Goal: Information Seeking & Learning: Learn about a topic

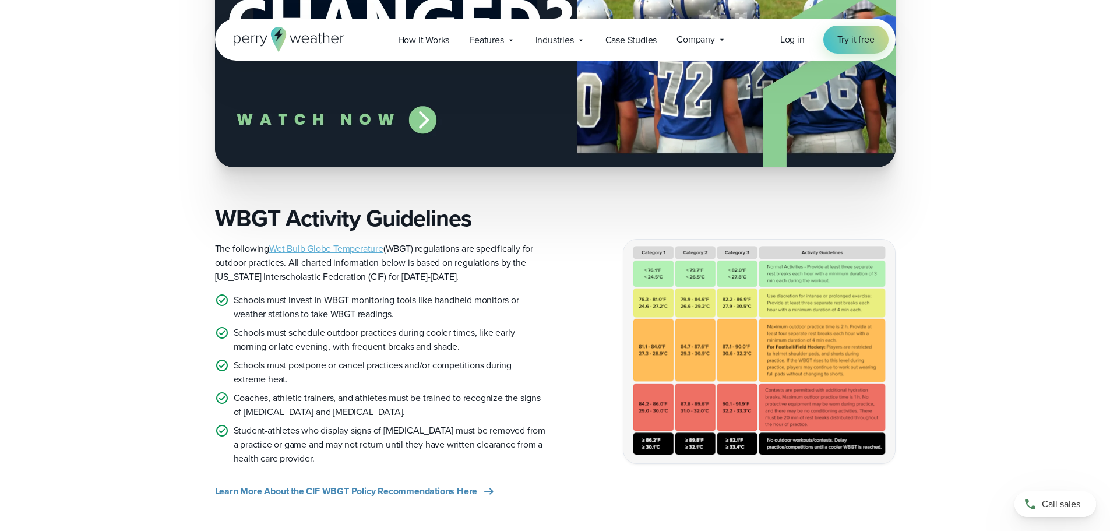
scroll to position [641, 0]
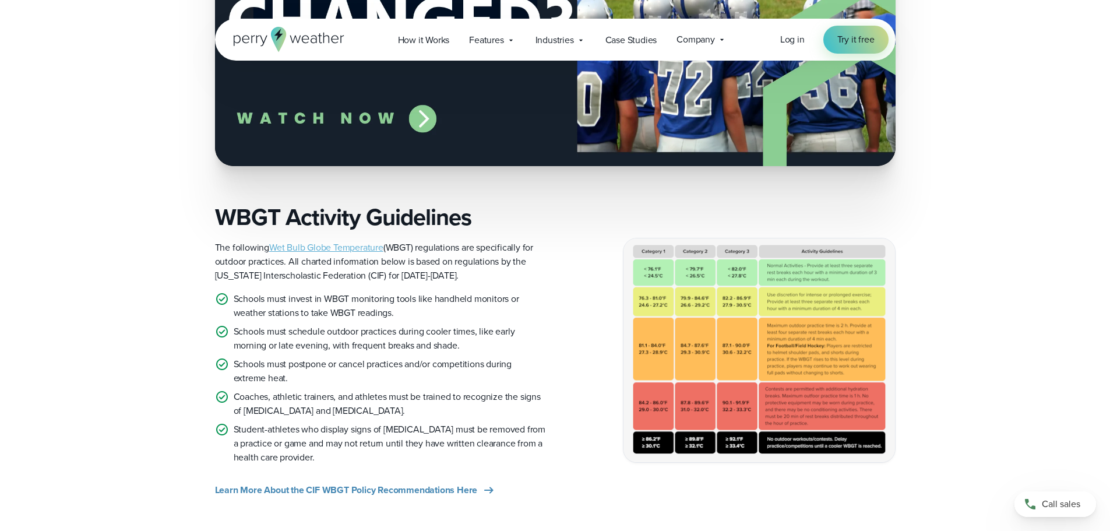
click at [326, 245] on link "Wet Bulb Globe Temperature" at bounding box center [326, 247] width 114 height 13
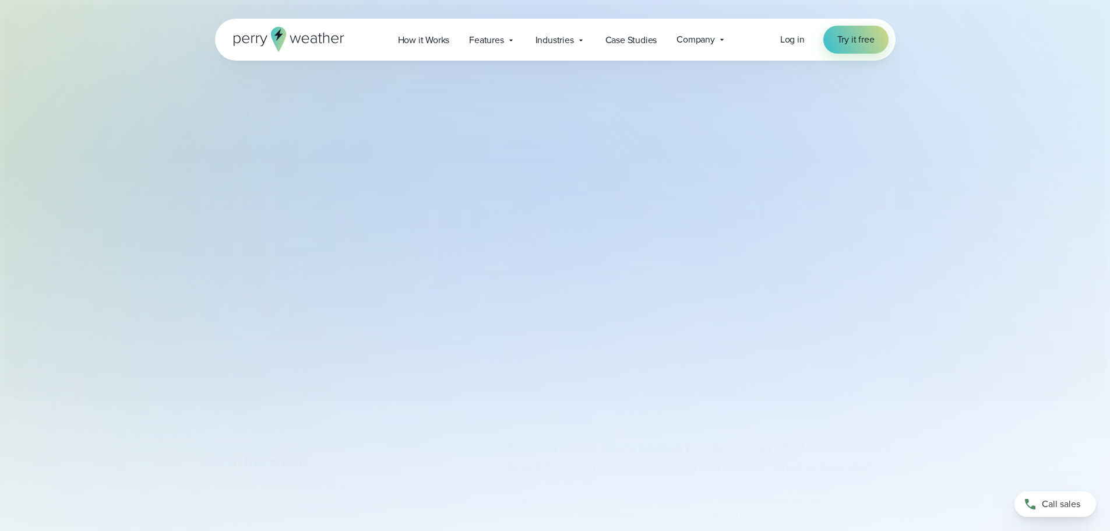
select select "***"
type input "*******"
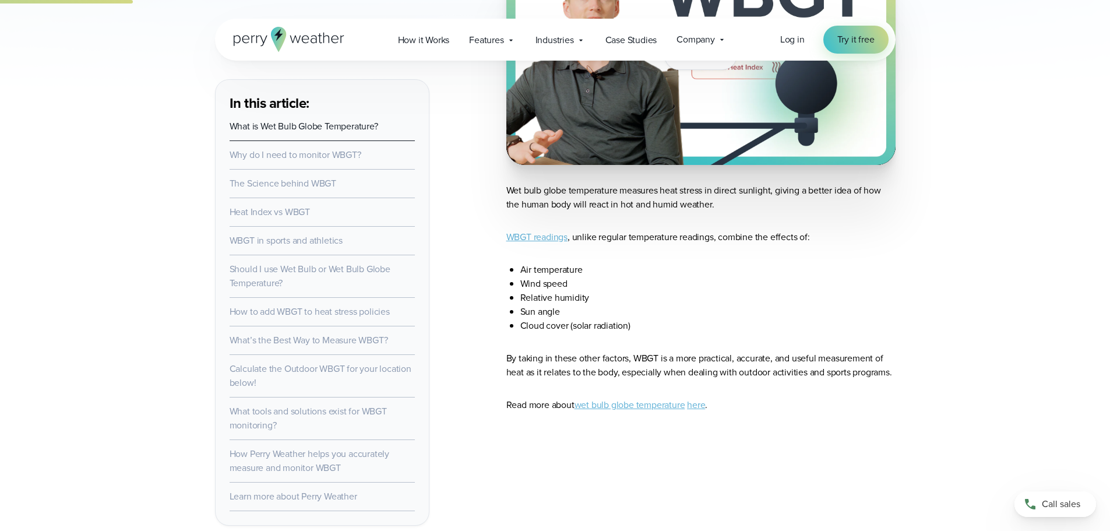
scroll to position [699, 0]
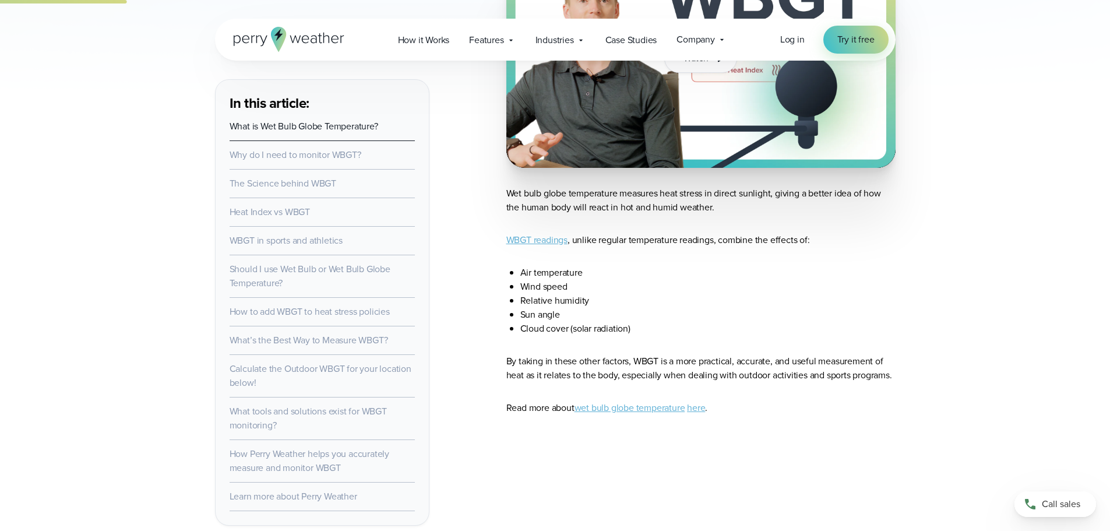
click at [553, 239] on link "WBGT readings" at bounding box center [536, 239] width 61 height 13
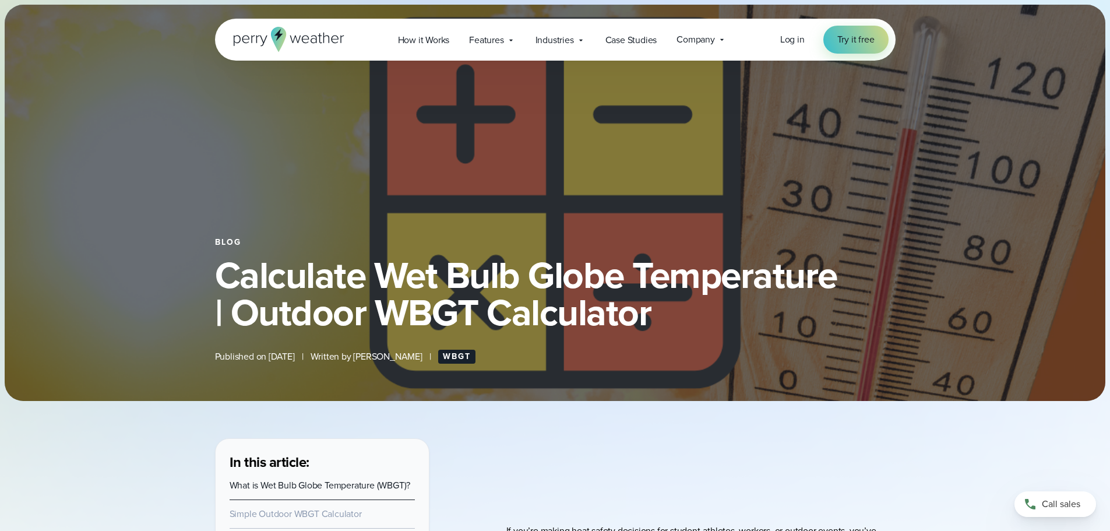
select select "***"
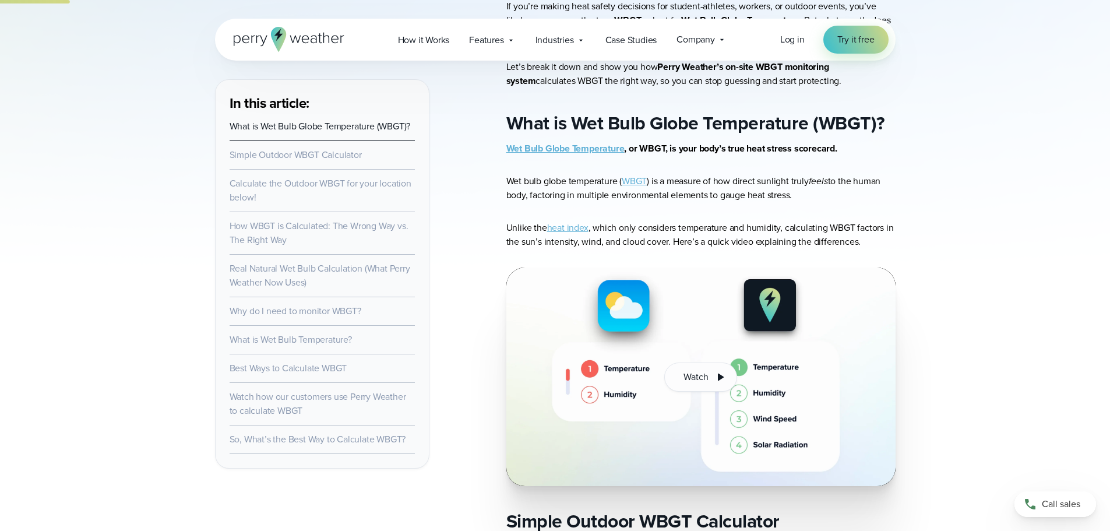
scroll to position [117, 0]
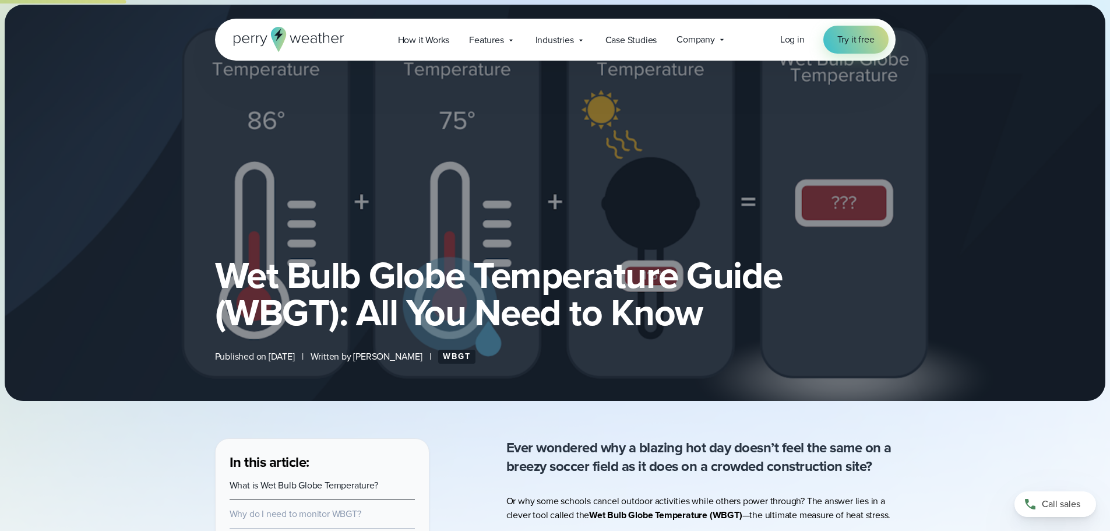
select select "***"
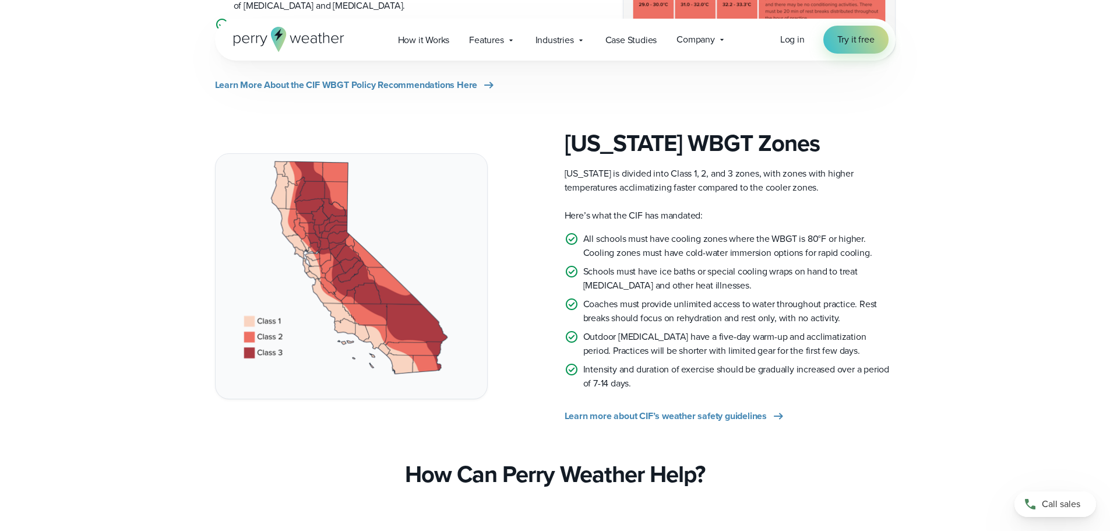
scroll to position [1049, 0]
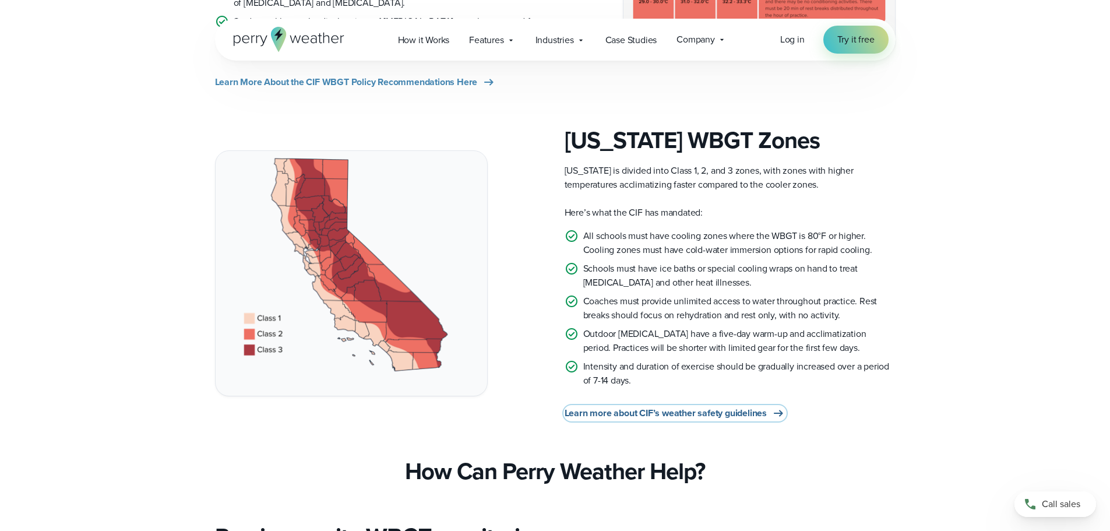
click at [605, 416] on span "Learn more about CIF’s weather safety guidelines" at bounding box center [666, 413] width 202 height 14
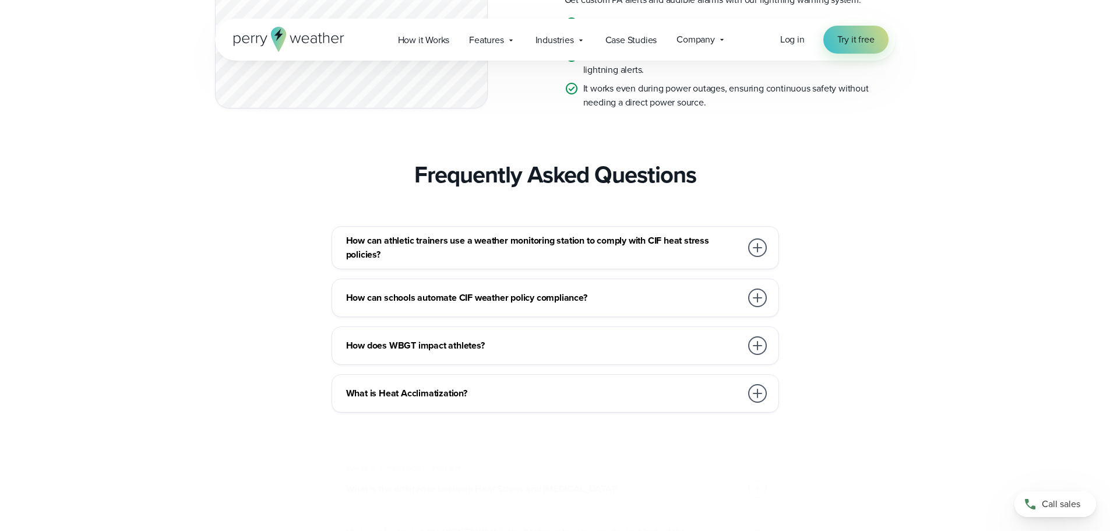
scroll to position [3380, 0]
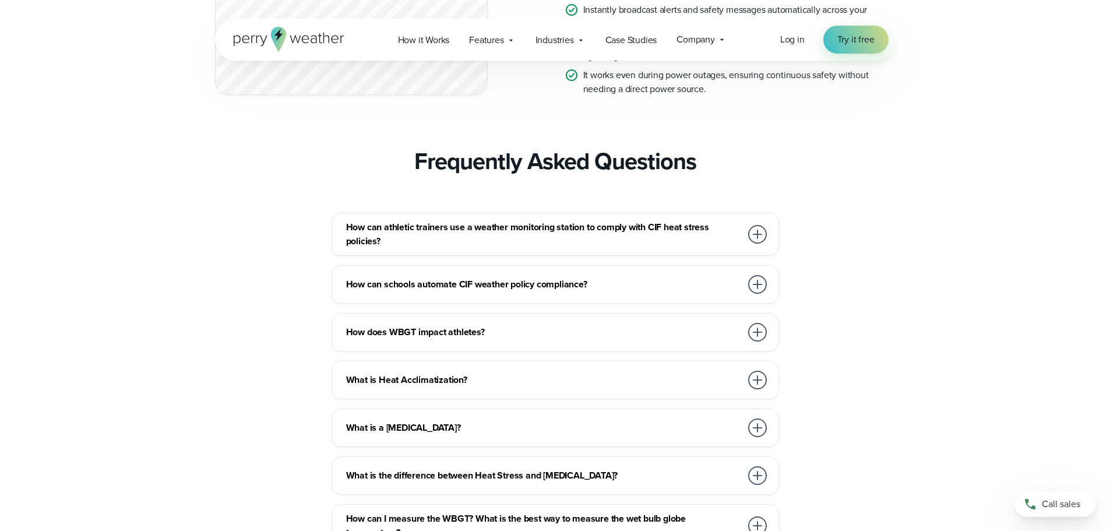
click at [565, 296] on div "How can schools automate CIF weather policy compliance?" at bounding box center [557, 284] width 423 height 23
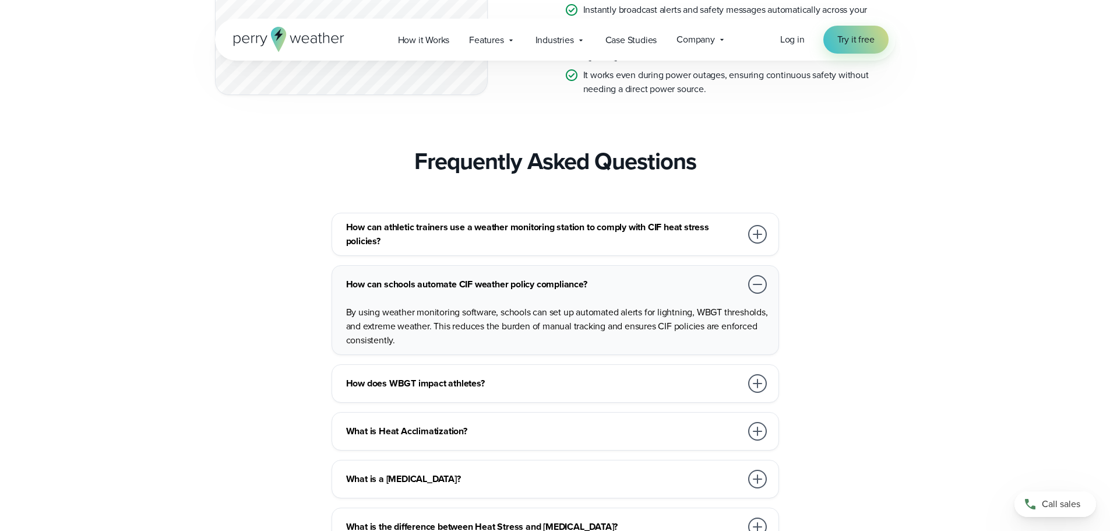
click at [527, 438] on h3 "What is Heat Acclimatization?" at bounding box center [543, 431] width 395 height 14
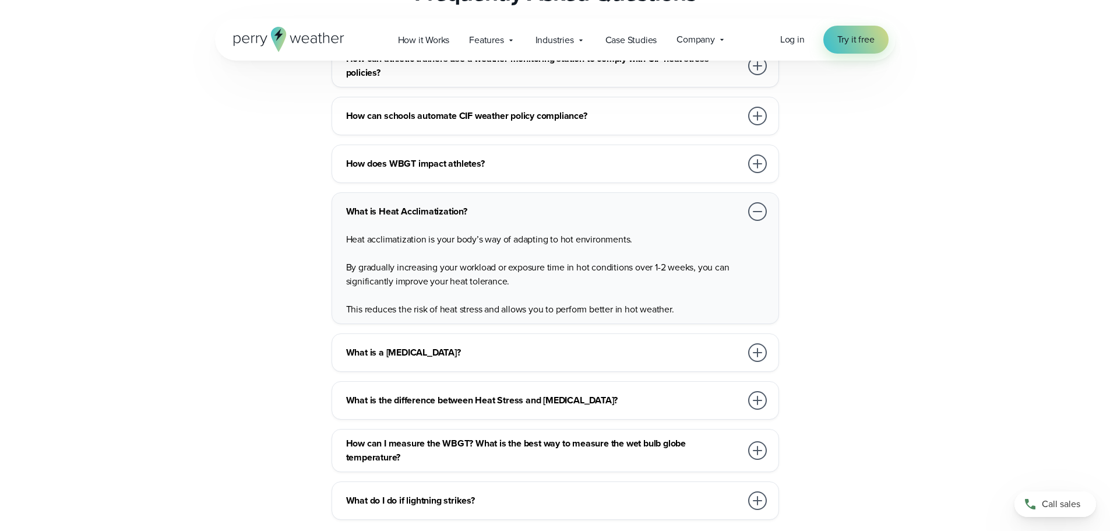
scroll to position [3555, 0]
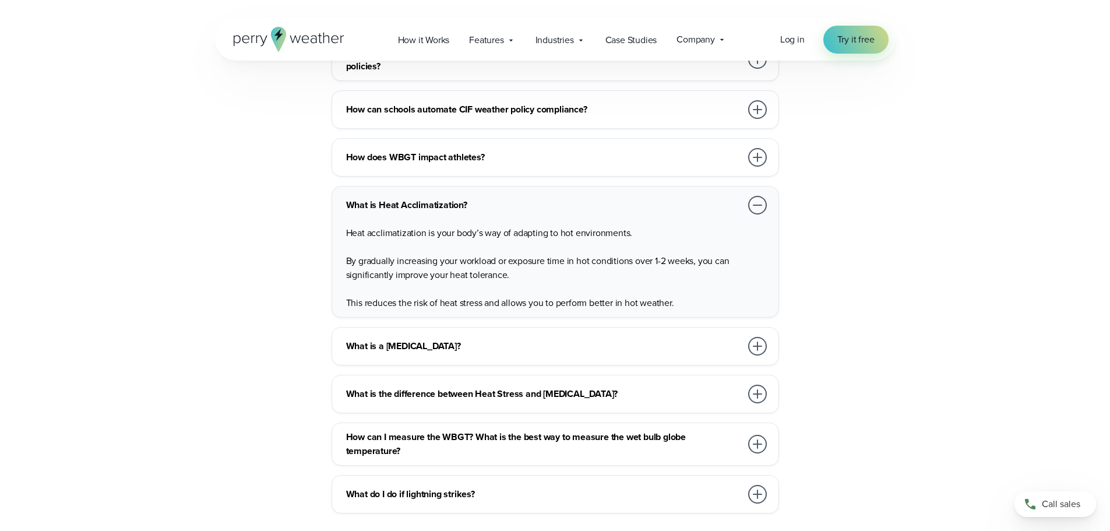
click at [533, 353] on h3 "What is a [MEDICAL_DATA]?" at bounding box center [543, 346] width 395 height 14
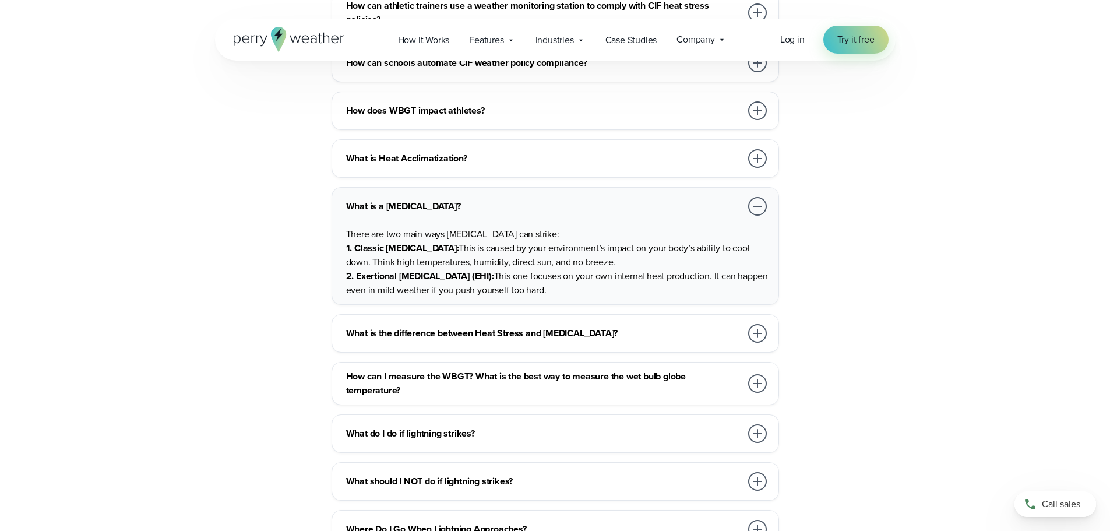
scroll to position [3672, 0]
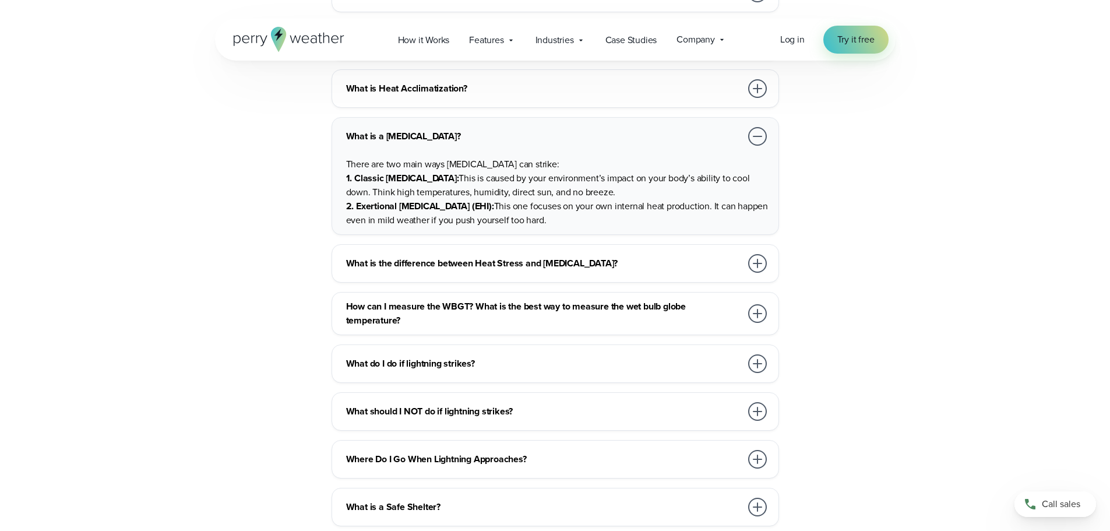
drag, startPoint x: 347, startPoint y: 175, endPoint x: 583, endPoint y: 235, distance: 243.0
click at [583, 227] on p "There are two main ways [MEDICAL_DATA] can strike: 1. Classic [MEDICAL_DATA]: T…" at bounding box center [557, 192] width 423 height 70
copy p "There are two main ways [MEDICAL_DATA] can strike: 1. Classic [MEDICAL_DATA]: T…"
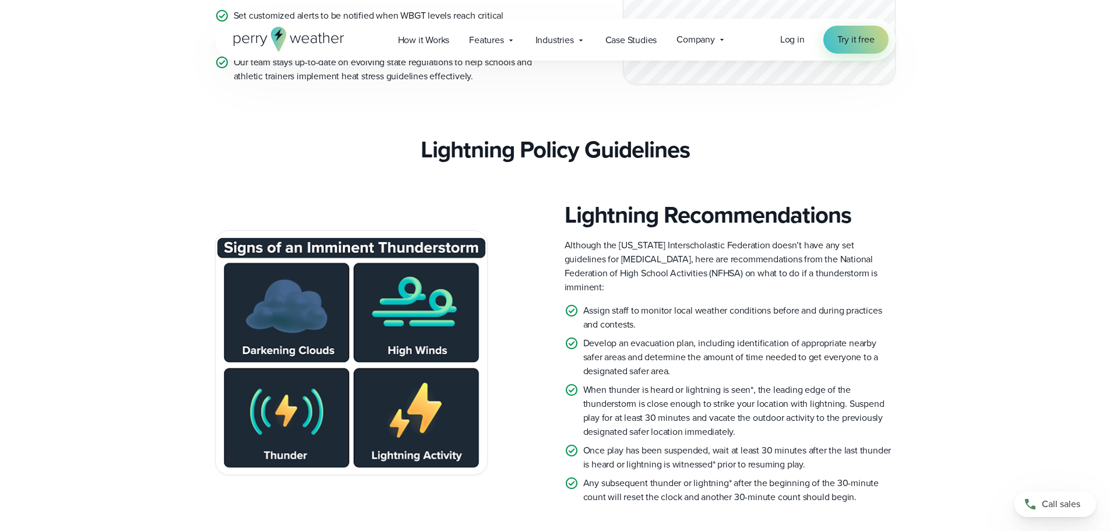
scroll to position [2040, 0]
